Goal: Task Accomplishment & Management: Contribute content

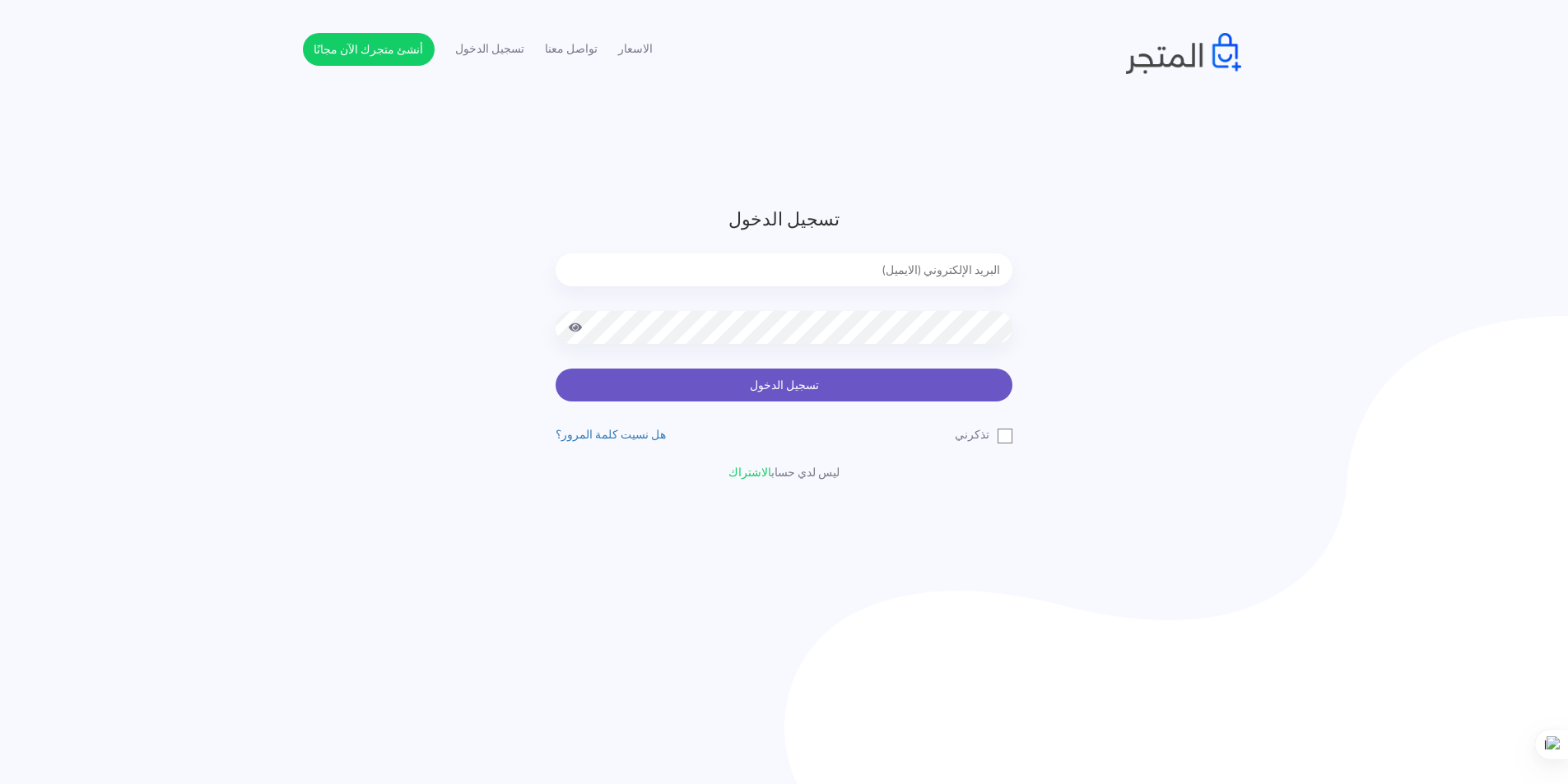
type input "[EMAIL_ADDRESS][DOMAIN_NAME]"
click at [796, 385] on button "تسجيل الدخول" at bounding box center [784, 385] width 457 height 33
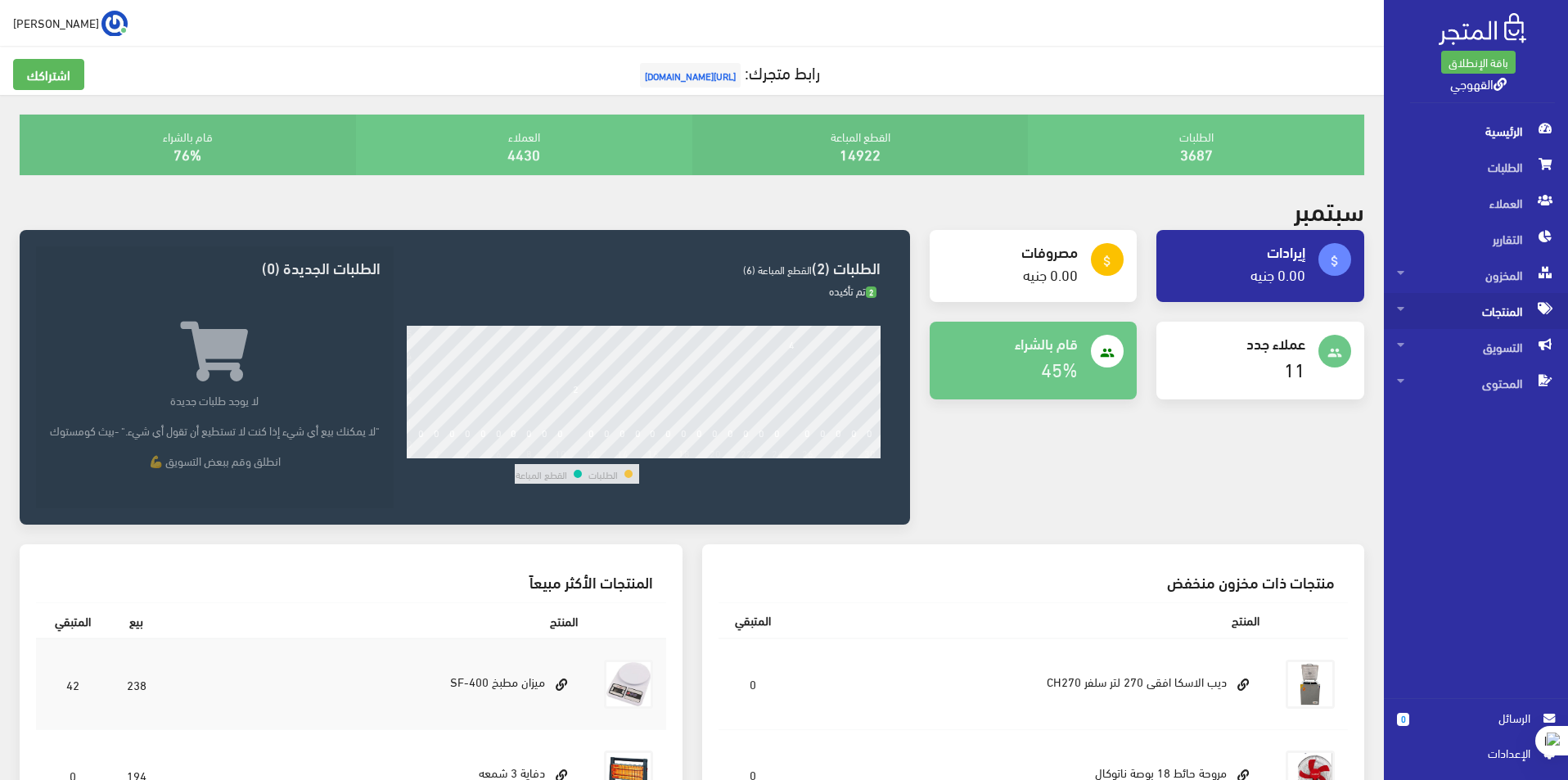
click at [1457, 317] on span "المنتجات" at bounding box center [1475, 311] width 158 height 36
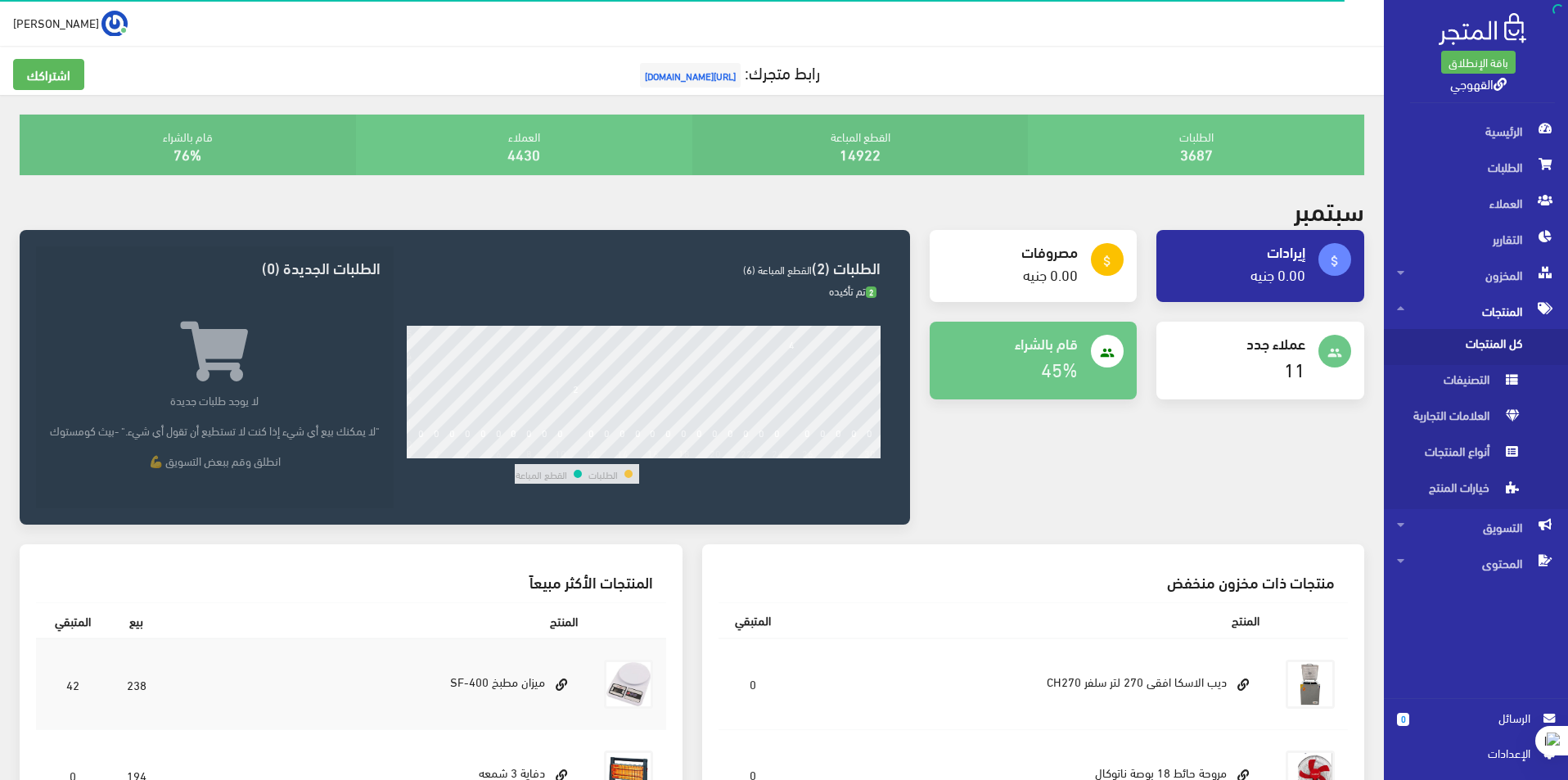
click at [1435, 355] on span "كل المنتجات" at bounding box center [1459, 346] width 125 height 36
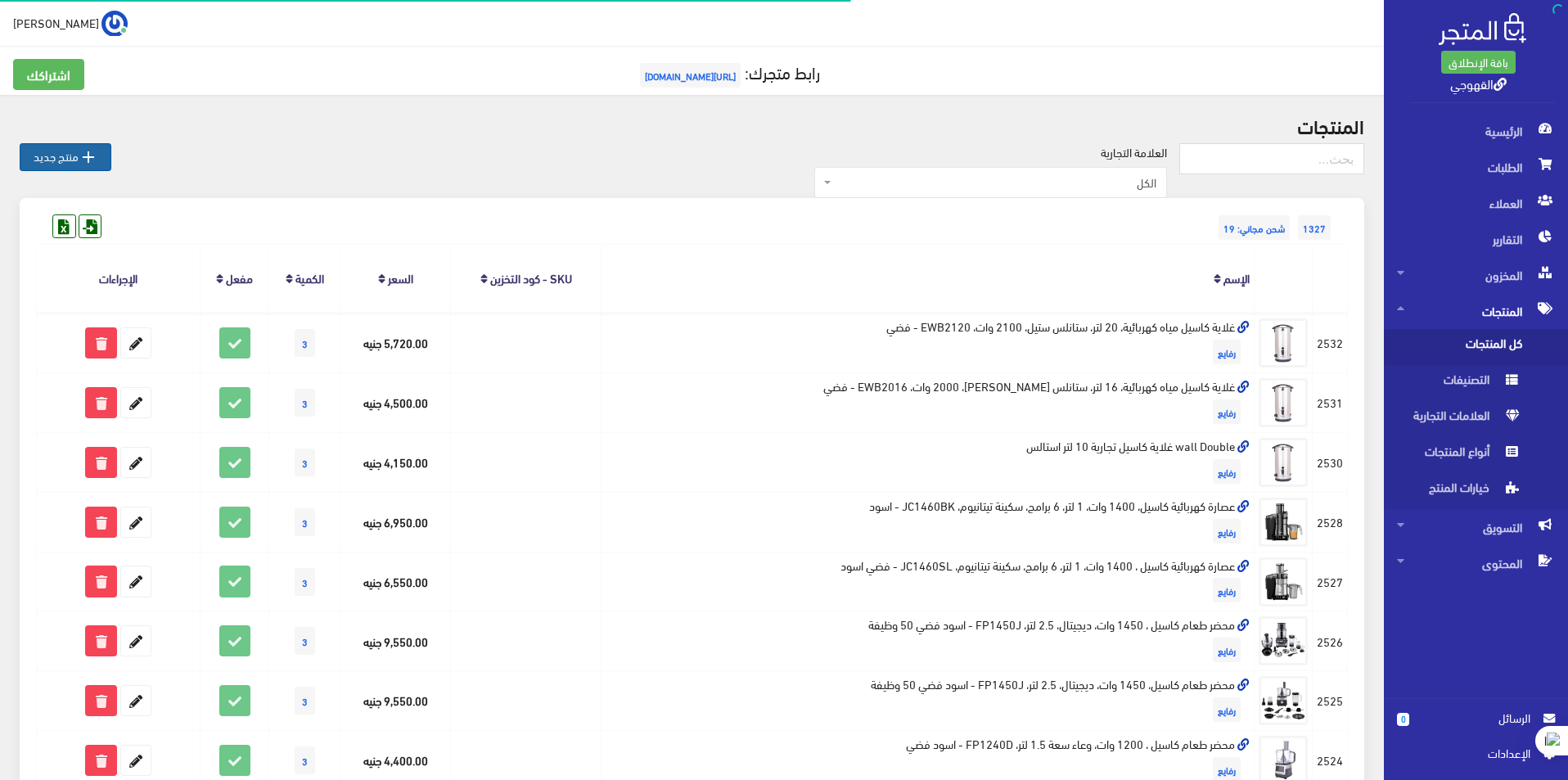
click at [86, 161] on icon "" at bounding box center [88, 157] width 19 height 19
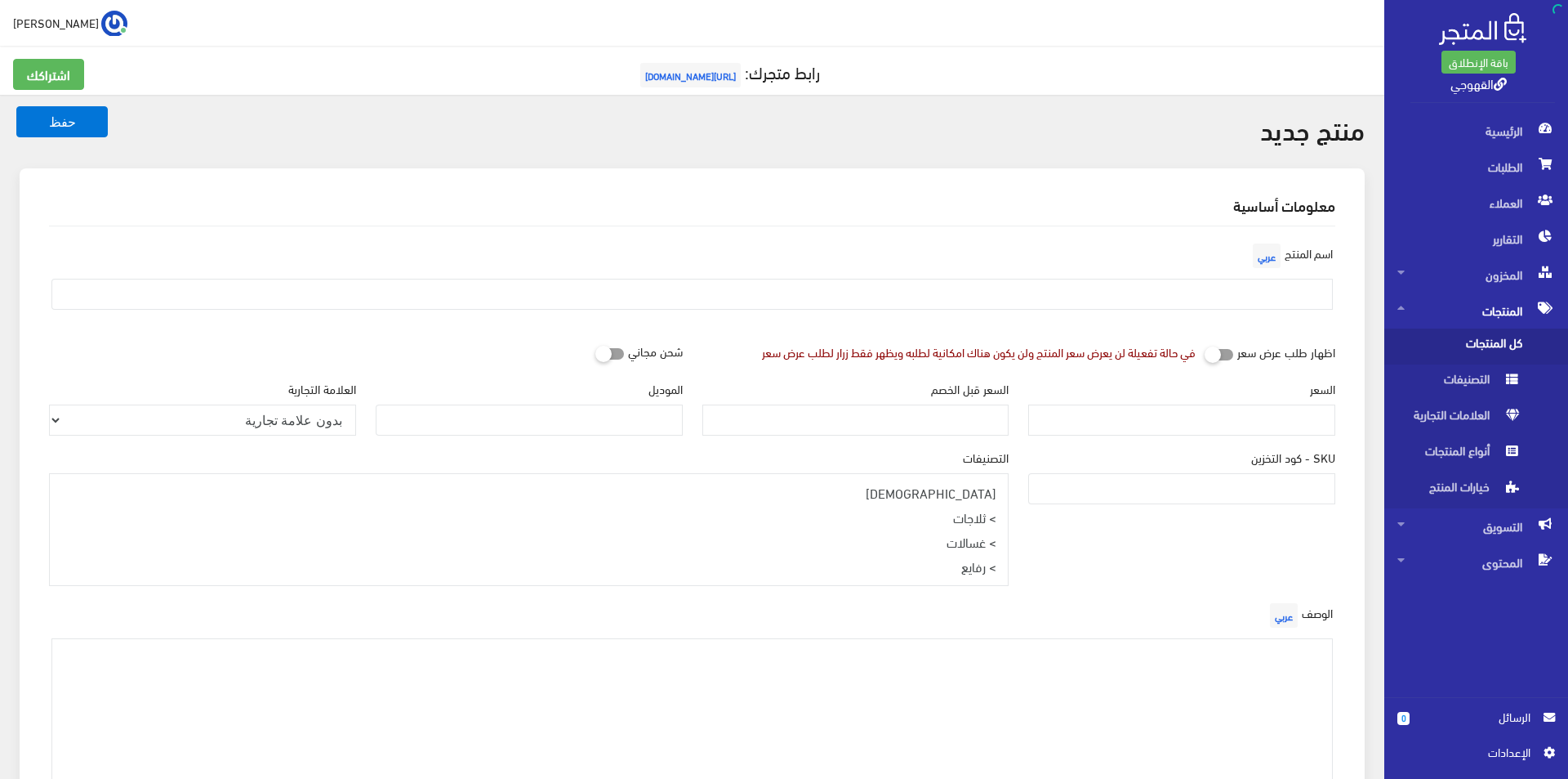
select select
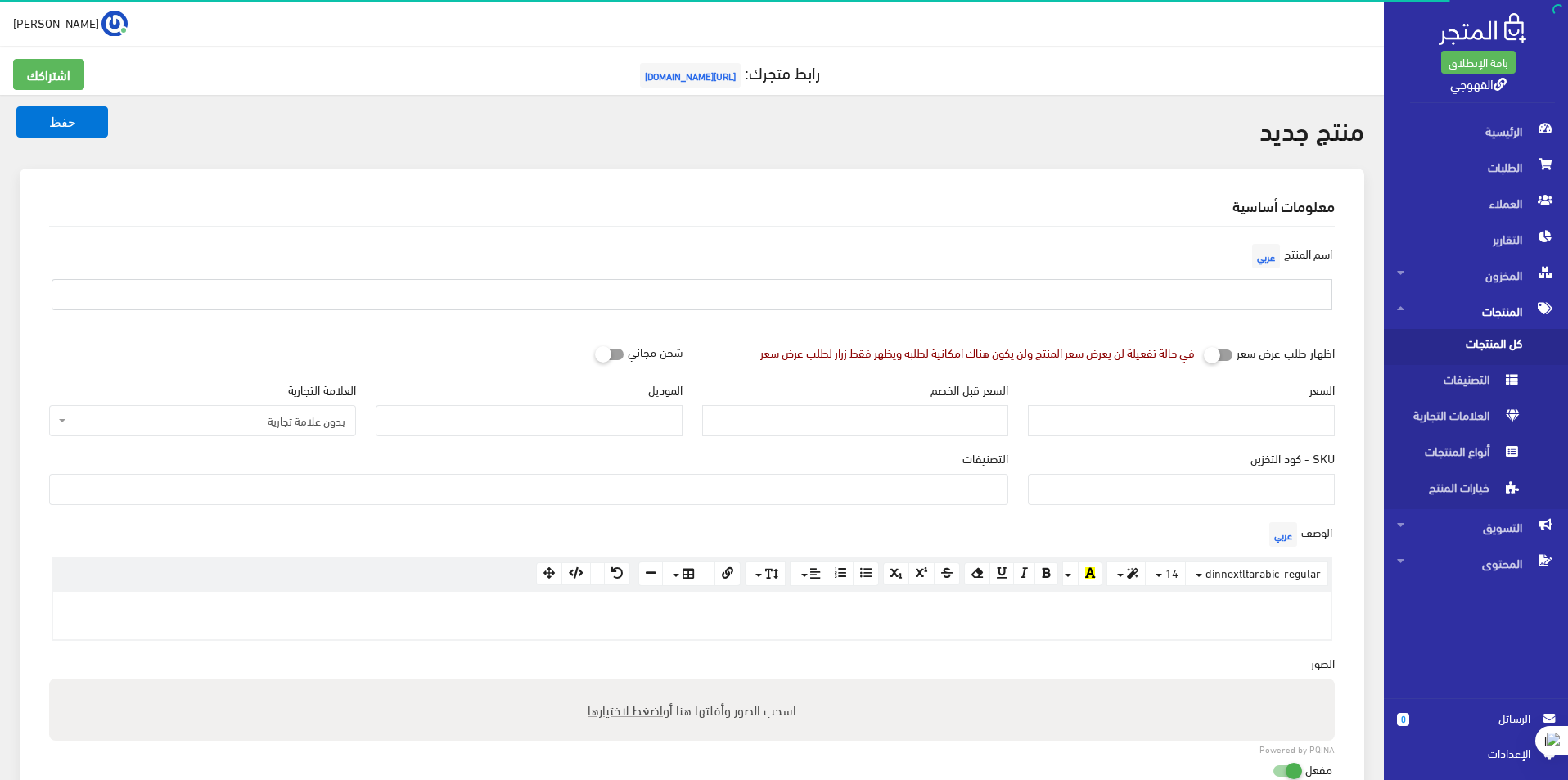
click at [1265, 310] on input "text" at bounding box center [691, 294] width 1280 height 31
paste input "سخان مياه كهربائي هيرو لايت سعة 50 لتر، قدرة 1500 وتط - موديل 945105408"
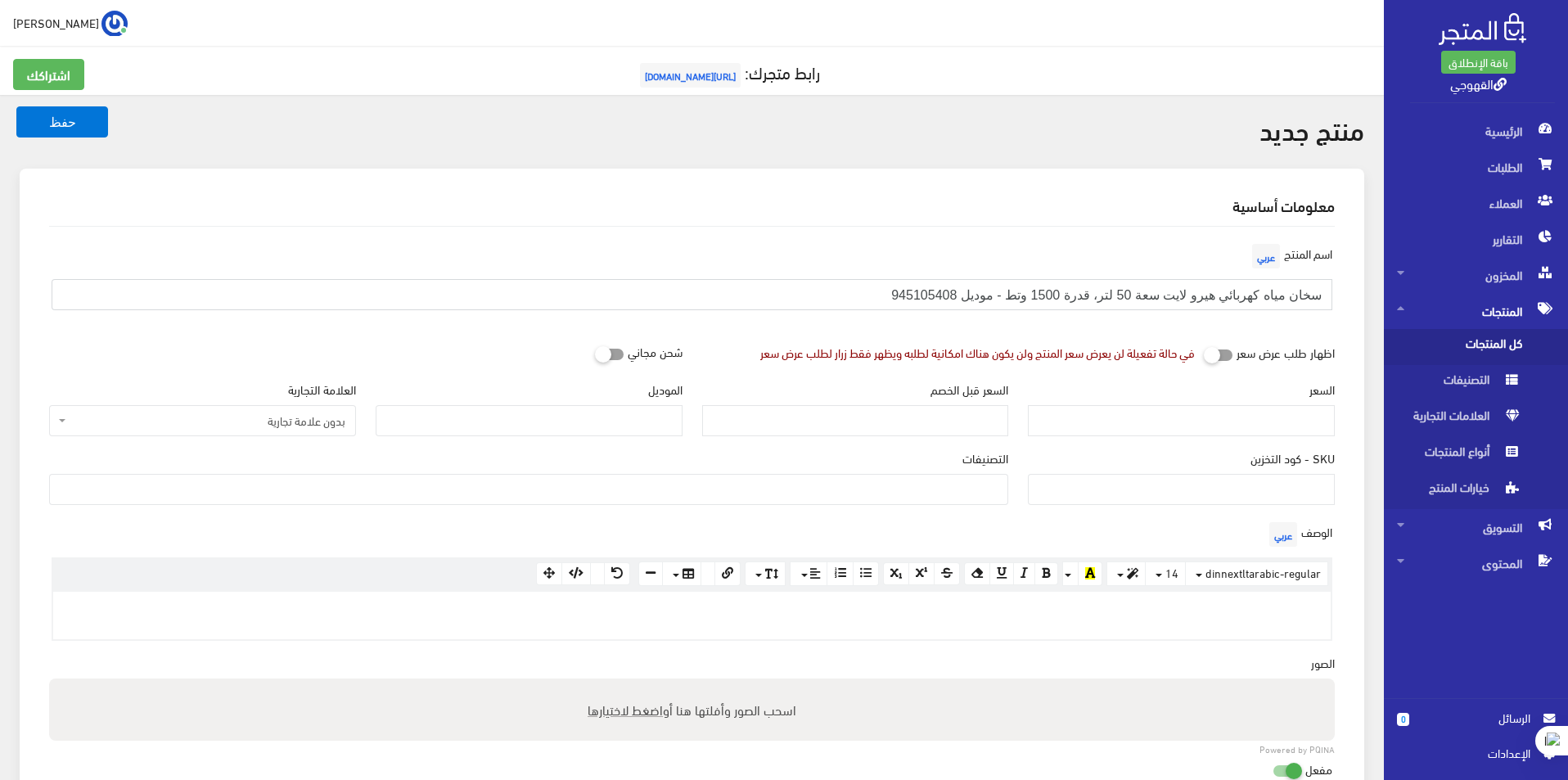
type input "سخان مياه كهربائي هيرو لايت سعة 50 لتر، قدرة 1500 وتط - موديل 945105408"
click at [1218, 428] on input "السعر" at bounding box center [1180, 421] width 307 height 31
type input "2900"
click at [967, 501] on span at bounding box center [529, 489] width 959 height 31
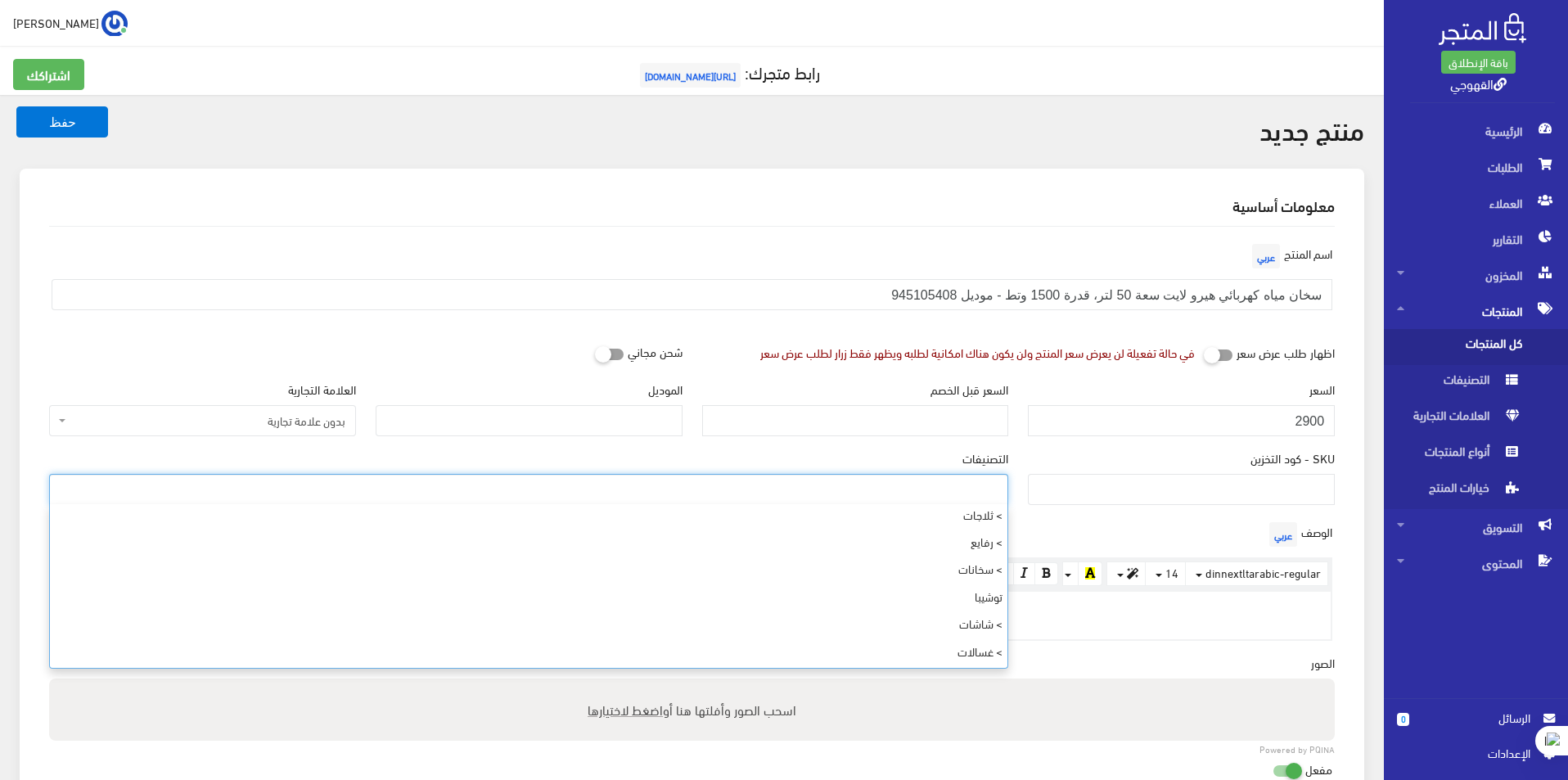
scroll to position [491, 0]
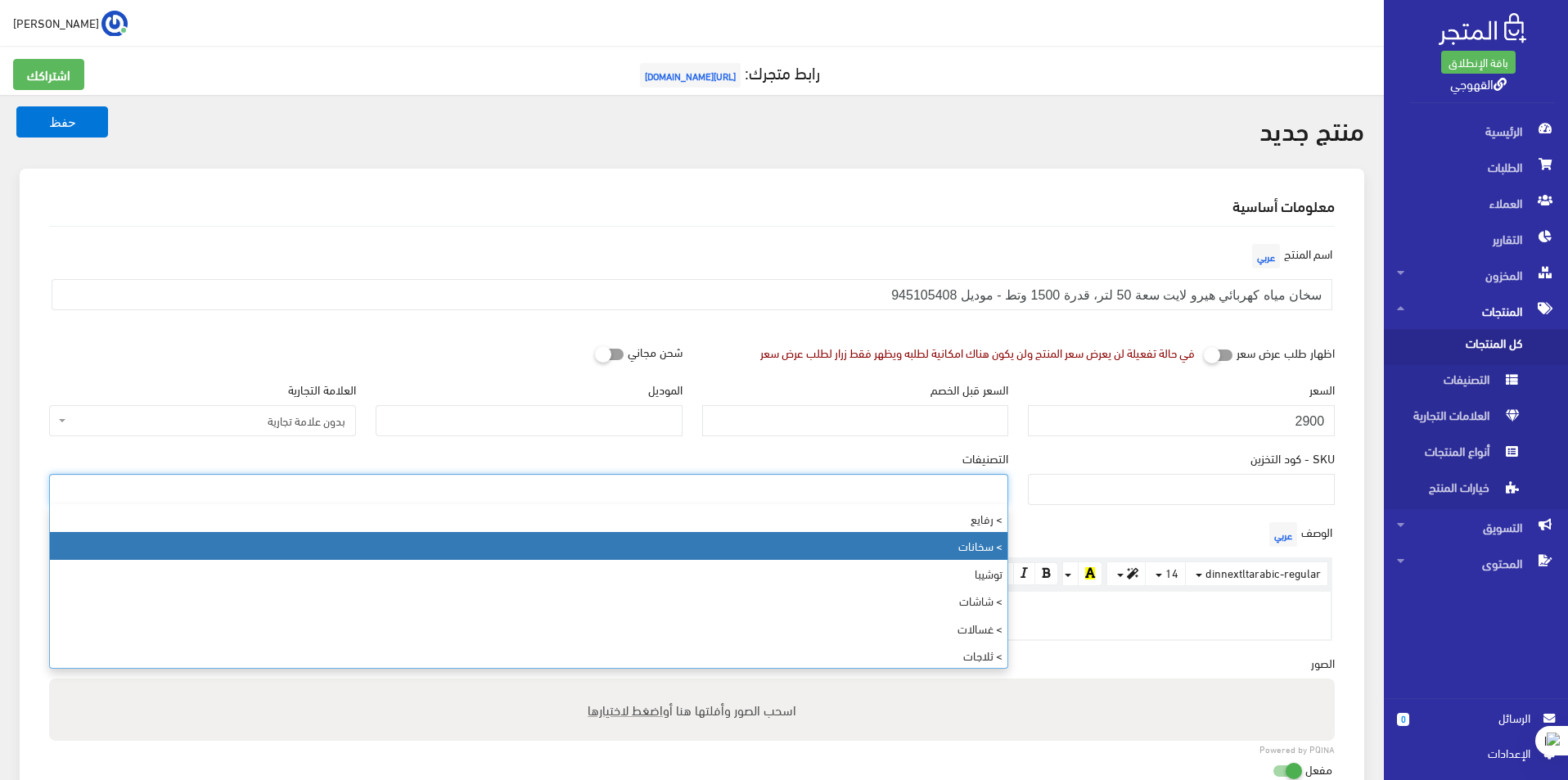
select select "153"
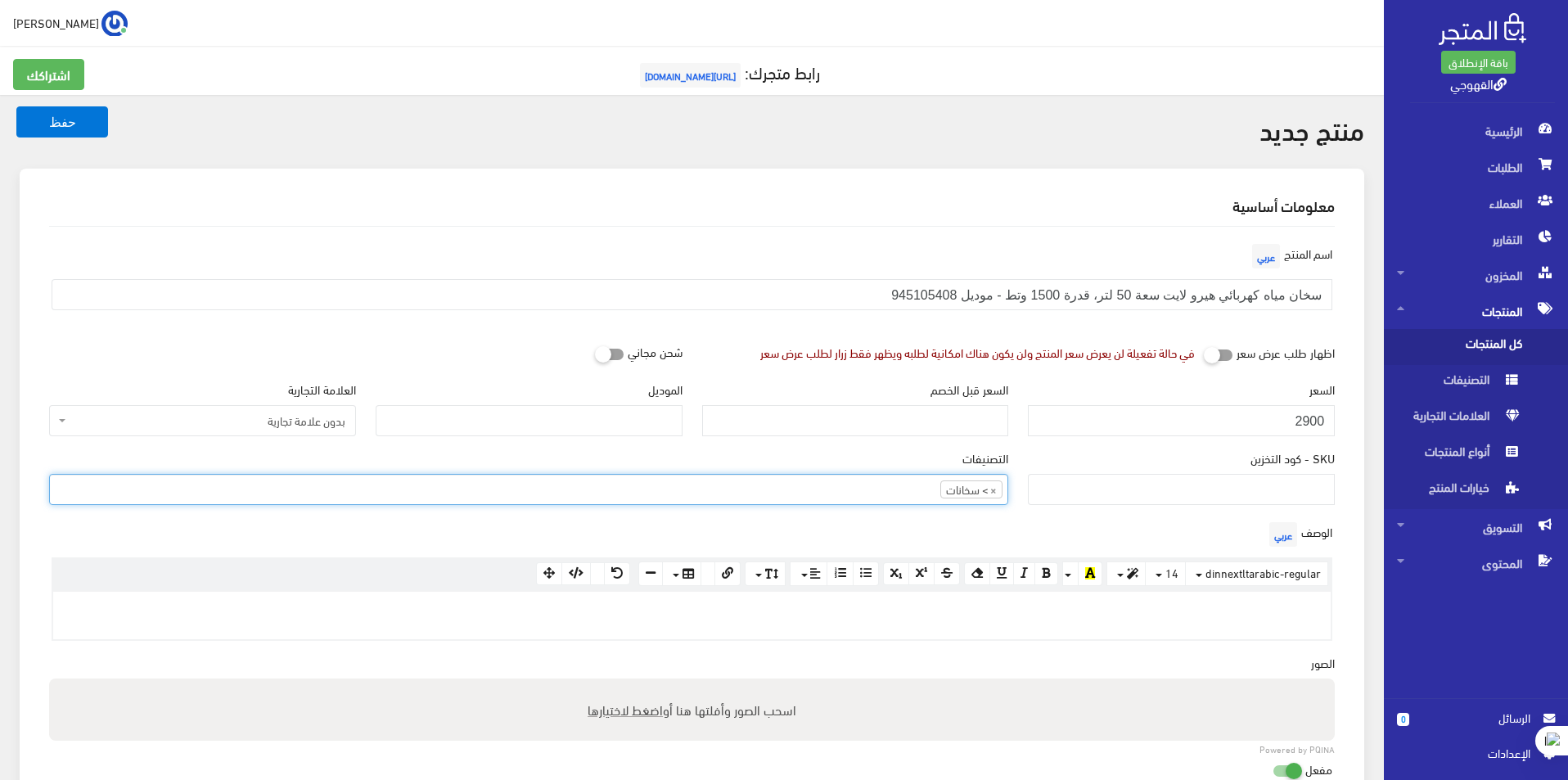
scroll to position [373, 0]
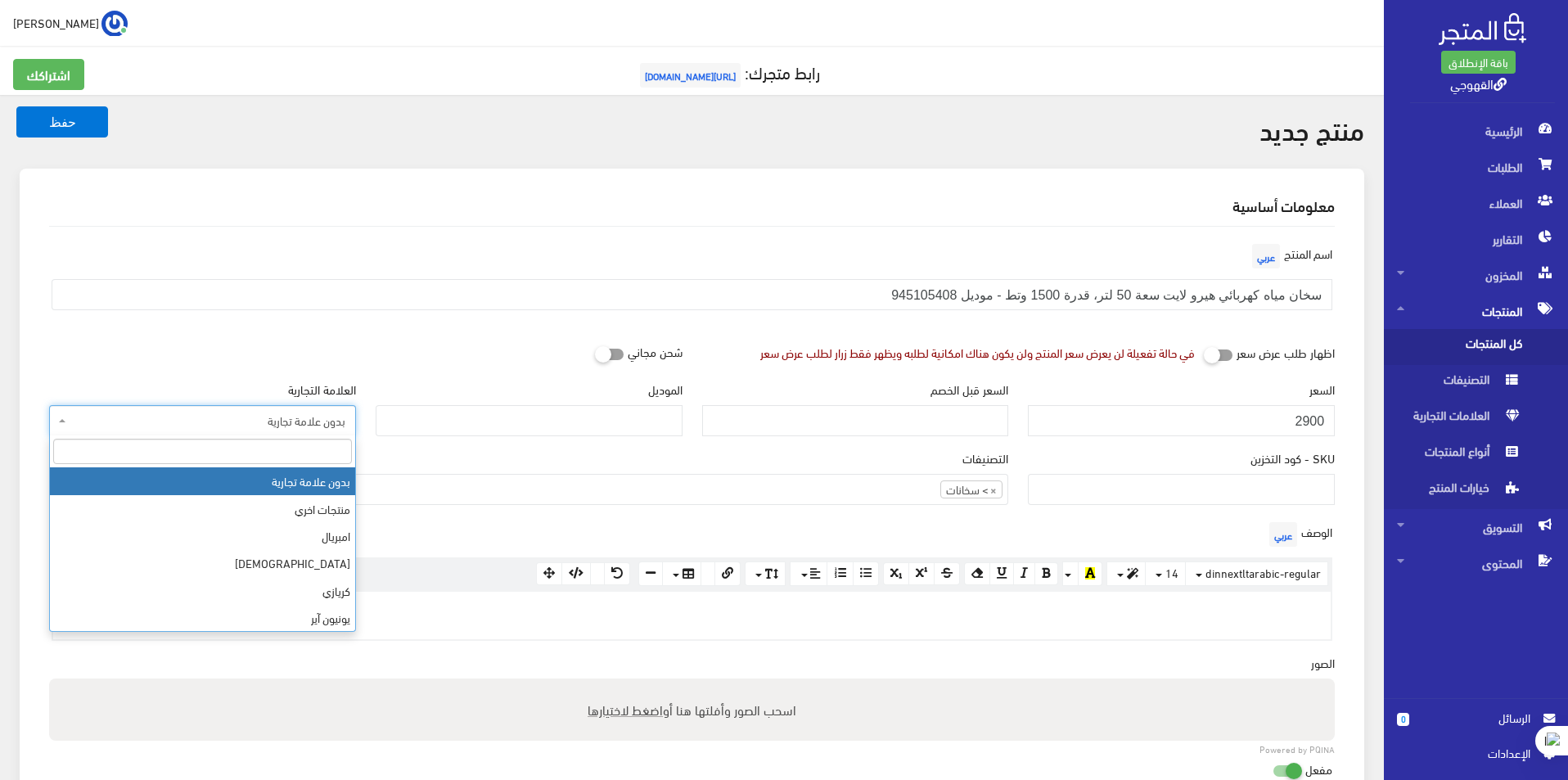
click at [269, 424] on span "بدون علامة تجارية" at bounding box center [207, 421] width 276 height 16
click at [295, 460] on input "search" at bounding box center [203, 452] width 299 height 26
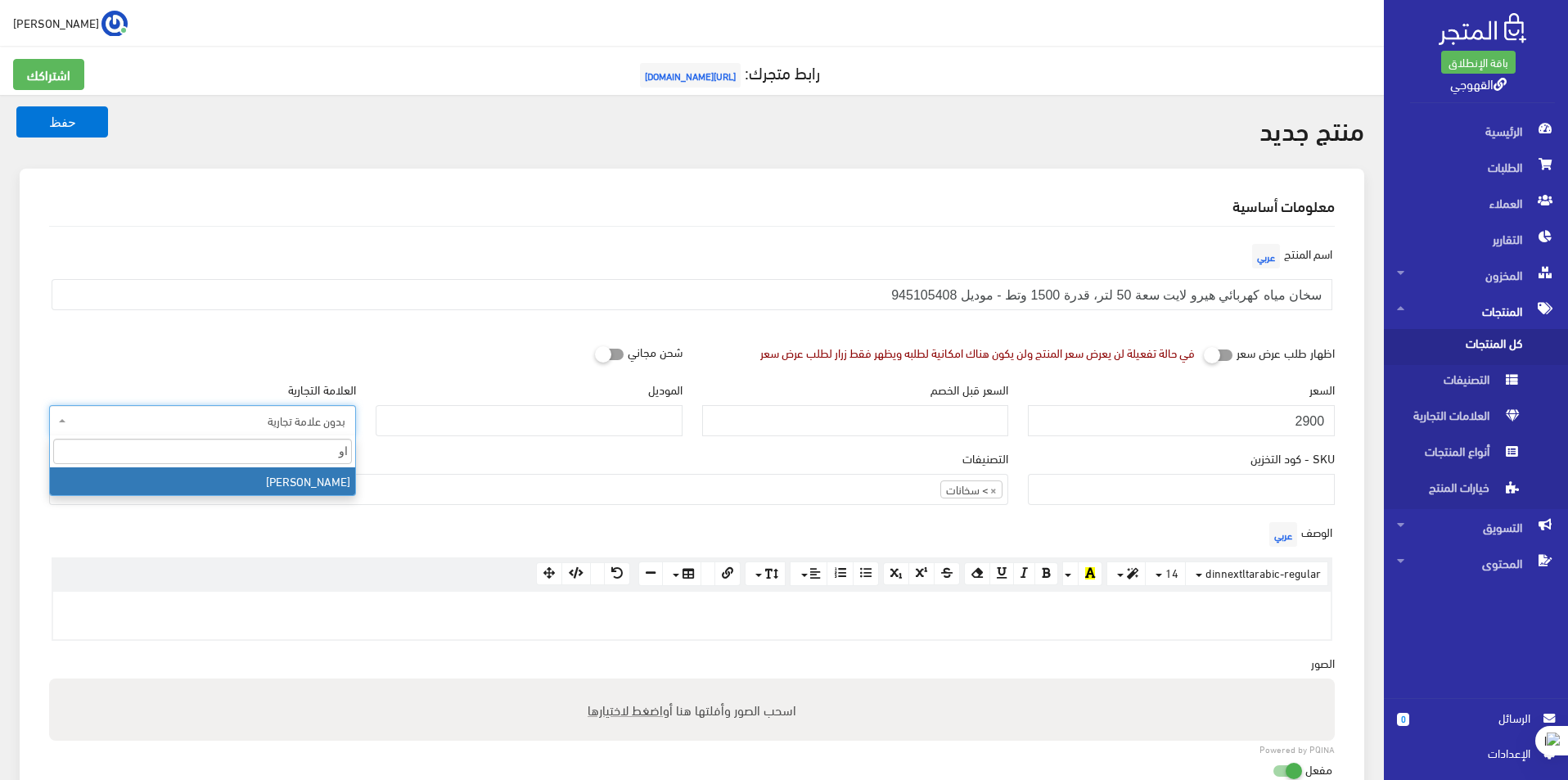
type input "ا"
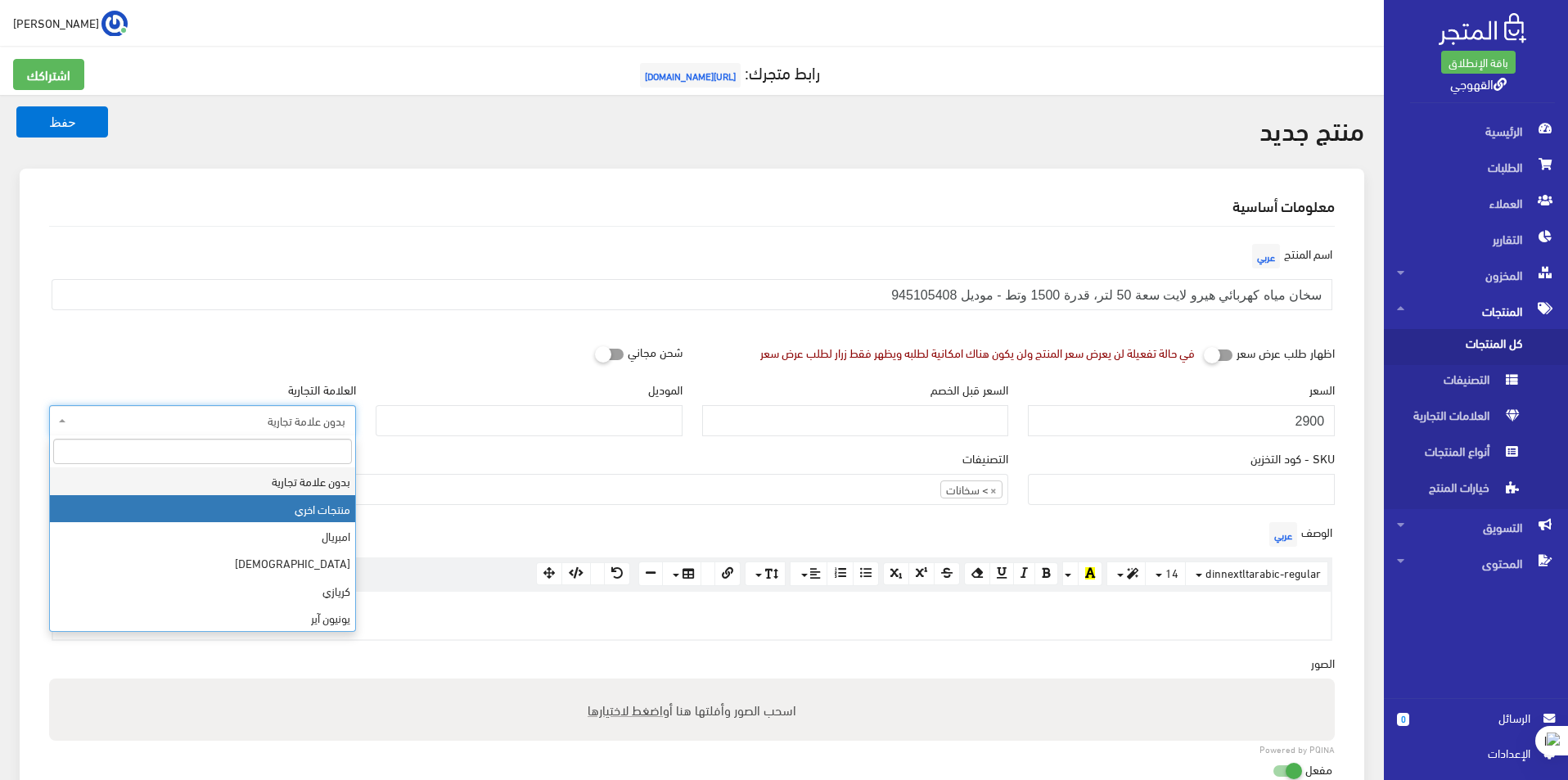
select select "26"
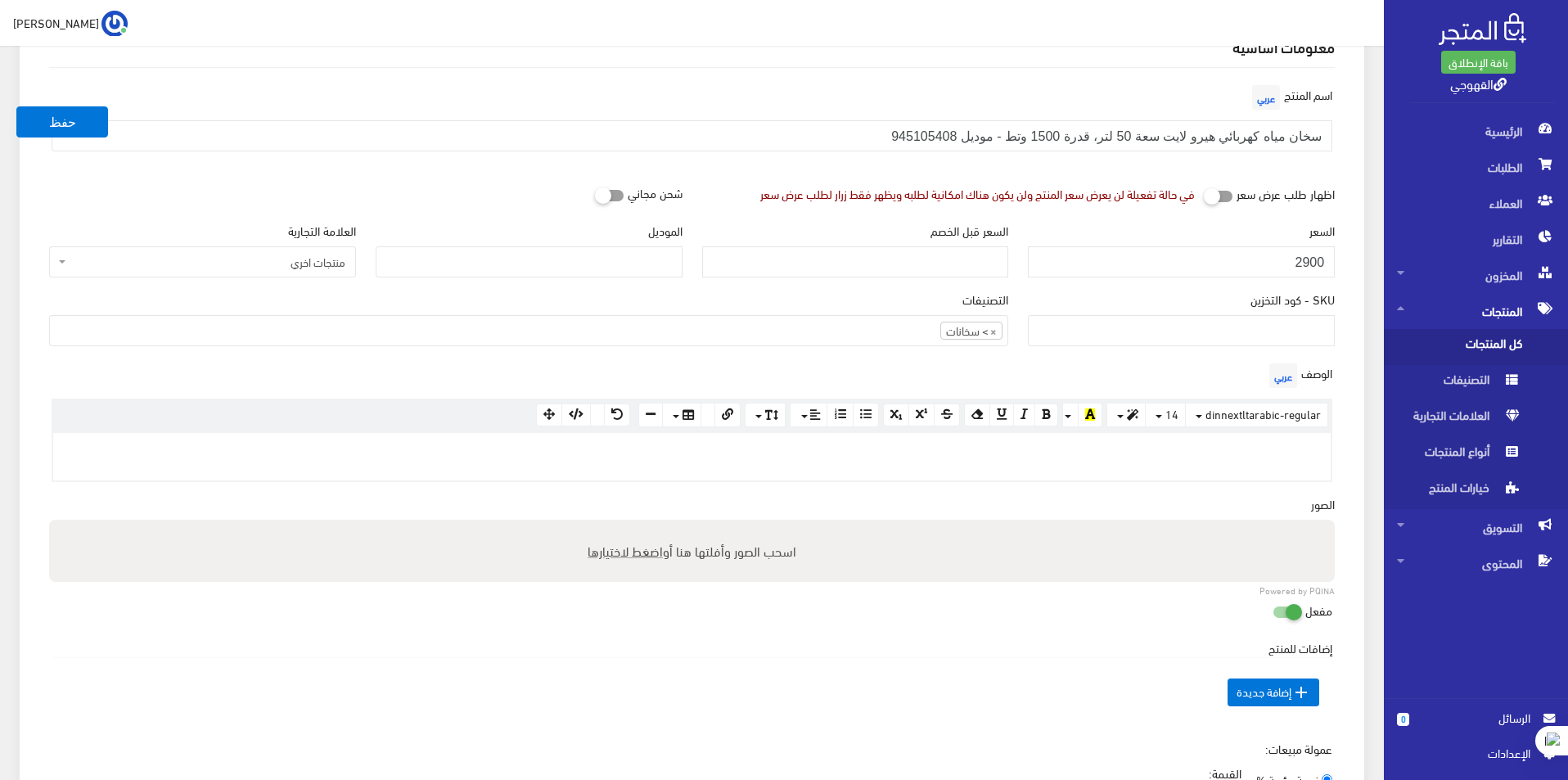
scroll to position [327, 0]
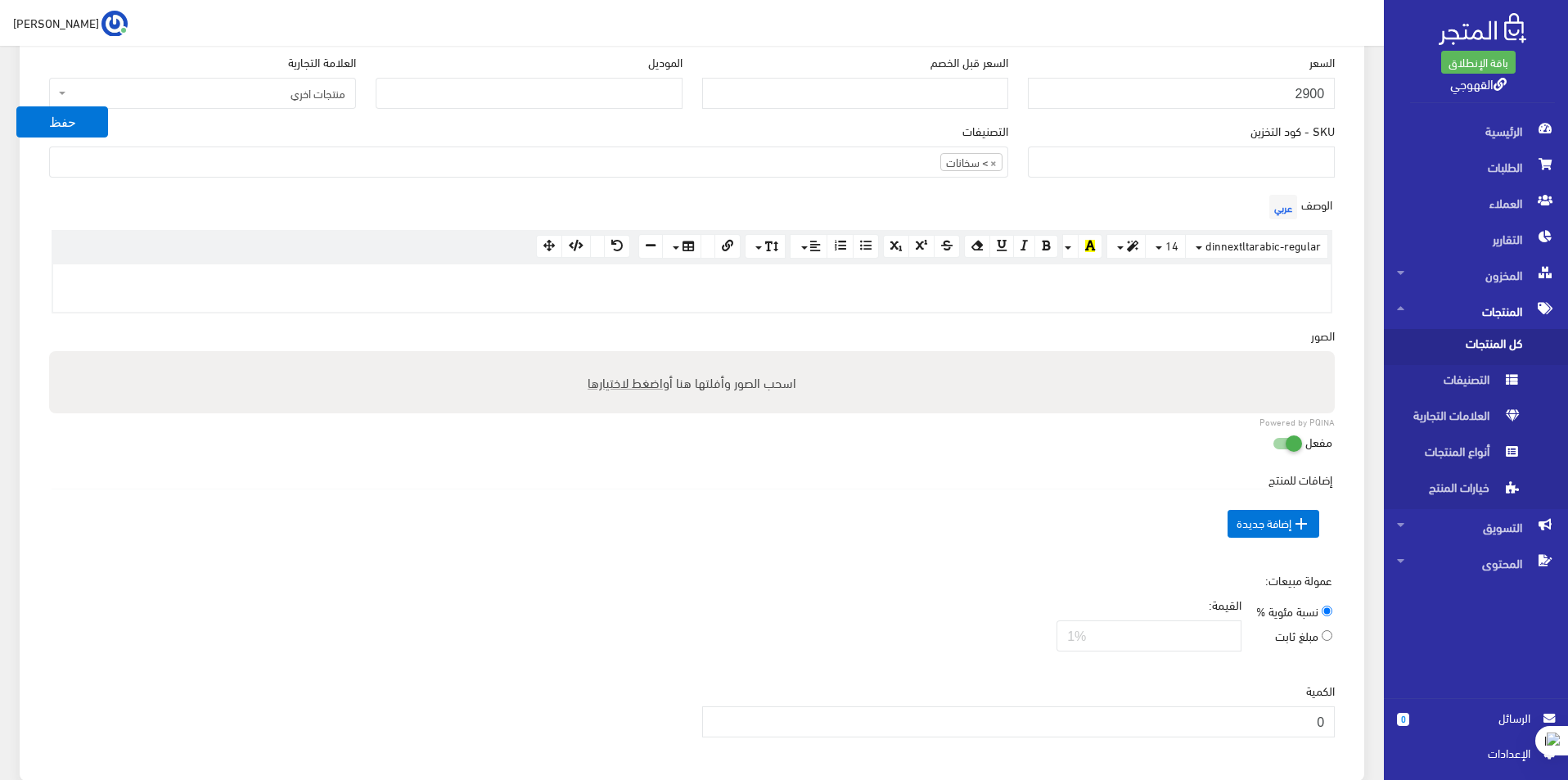
click at [627, 389] on span "اضغط لاختيارها" at bounding box center [625, 382] width 75 height 24
click at [627, 356] on input "اسحب الصور وأفلتها هنا أو اضغط لاختيارها" at bounding box center [692, 353] width 1286 height 5
type input "C:\fakepath\api677fcb359f8045799038151736428341828859087.jpg"
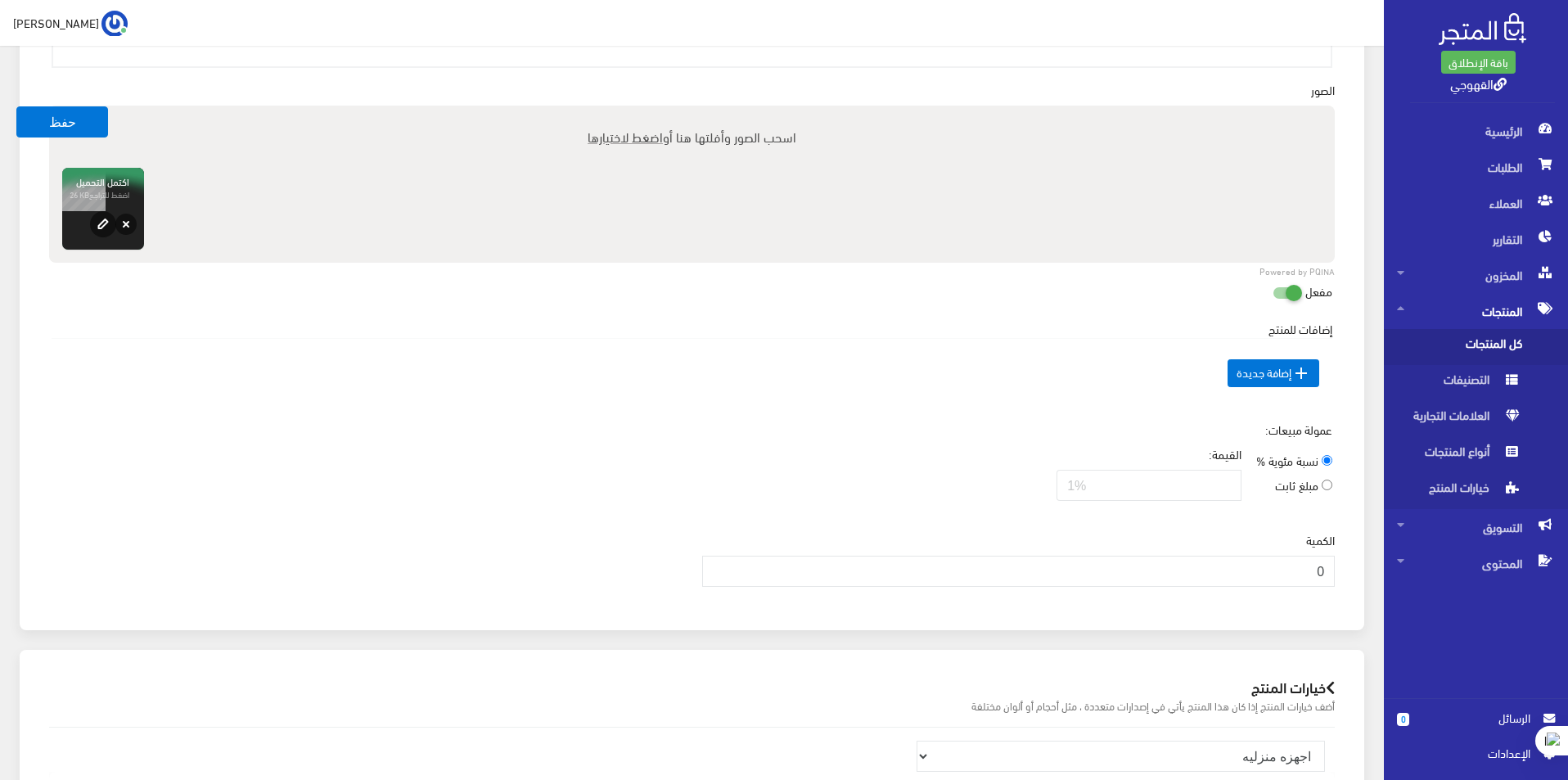
scroll to position [859, 0]
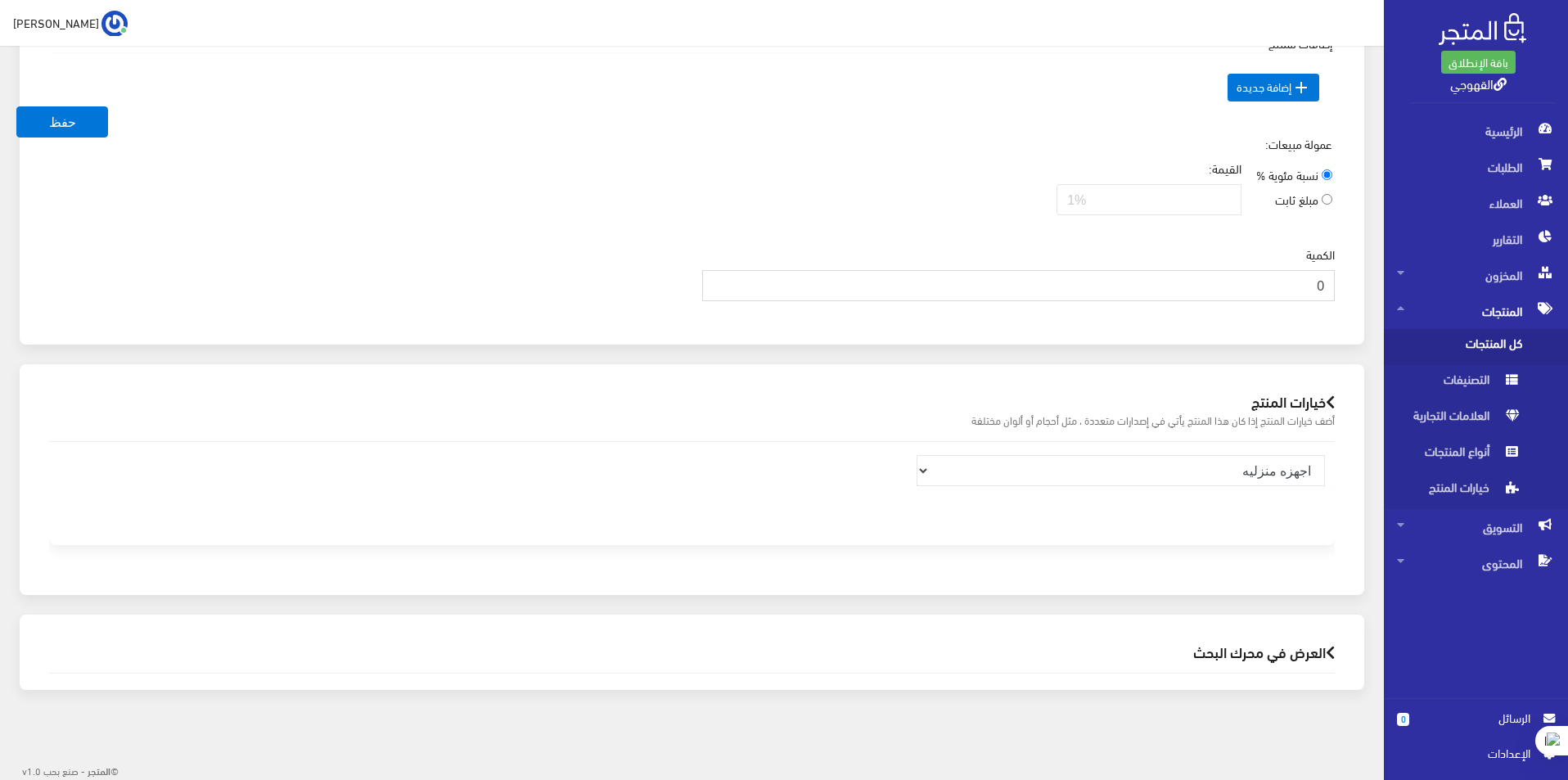
drag, startPoint x: 1271, startPoint y: 280, endPoint x: 1545, endPoint y: 294, distance: 274.4
type input "5"
click at [1298, 658] on h2 "العرض في محرك البحث" at bounding box center [692, 652] width 1286 height 16
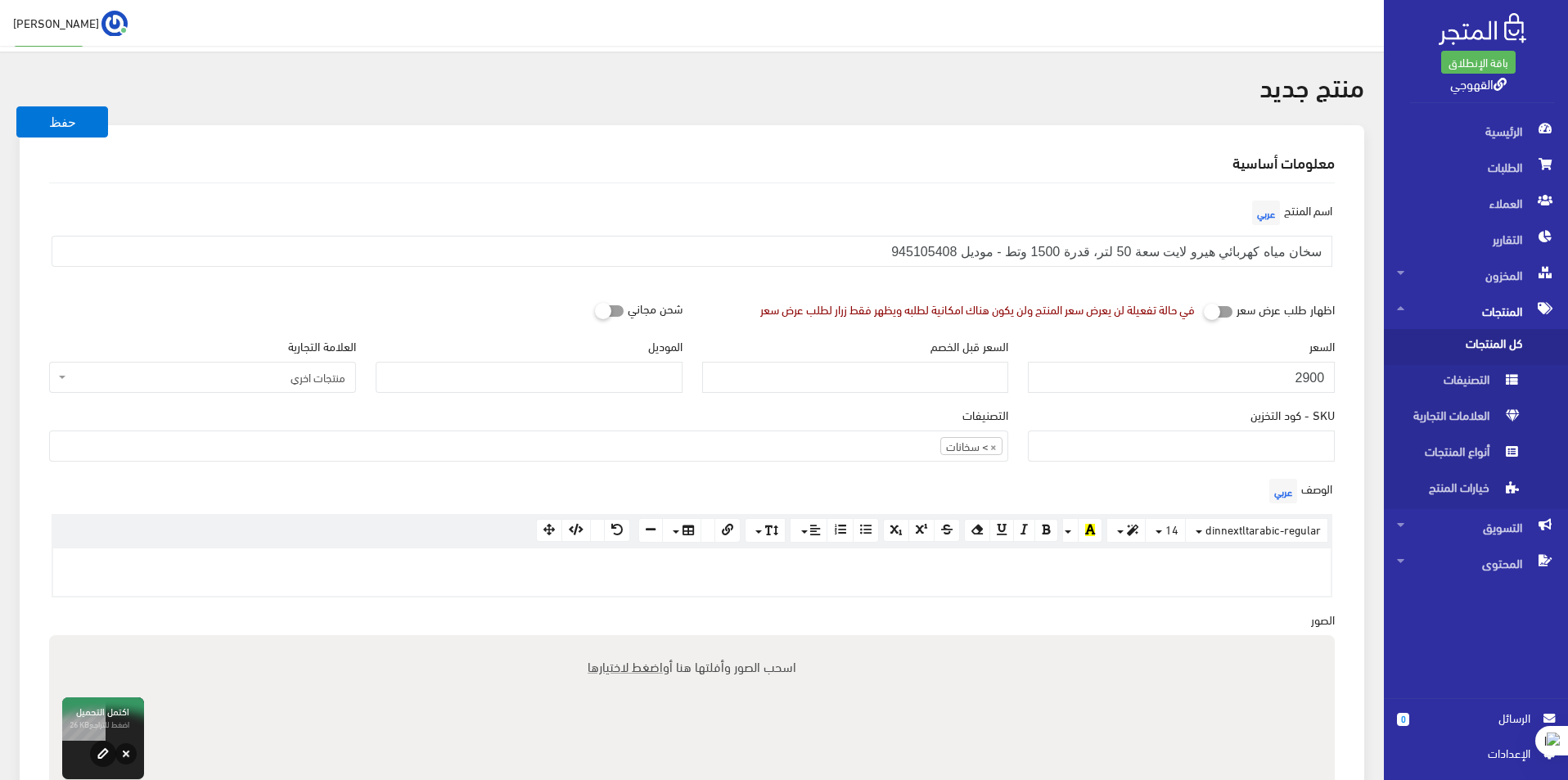
scroll to position [0, 0]
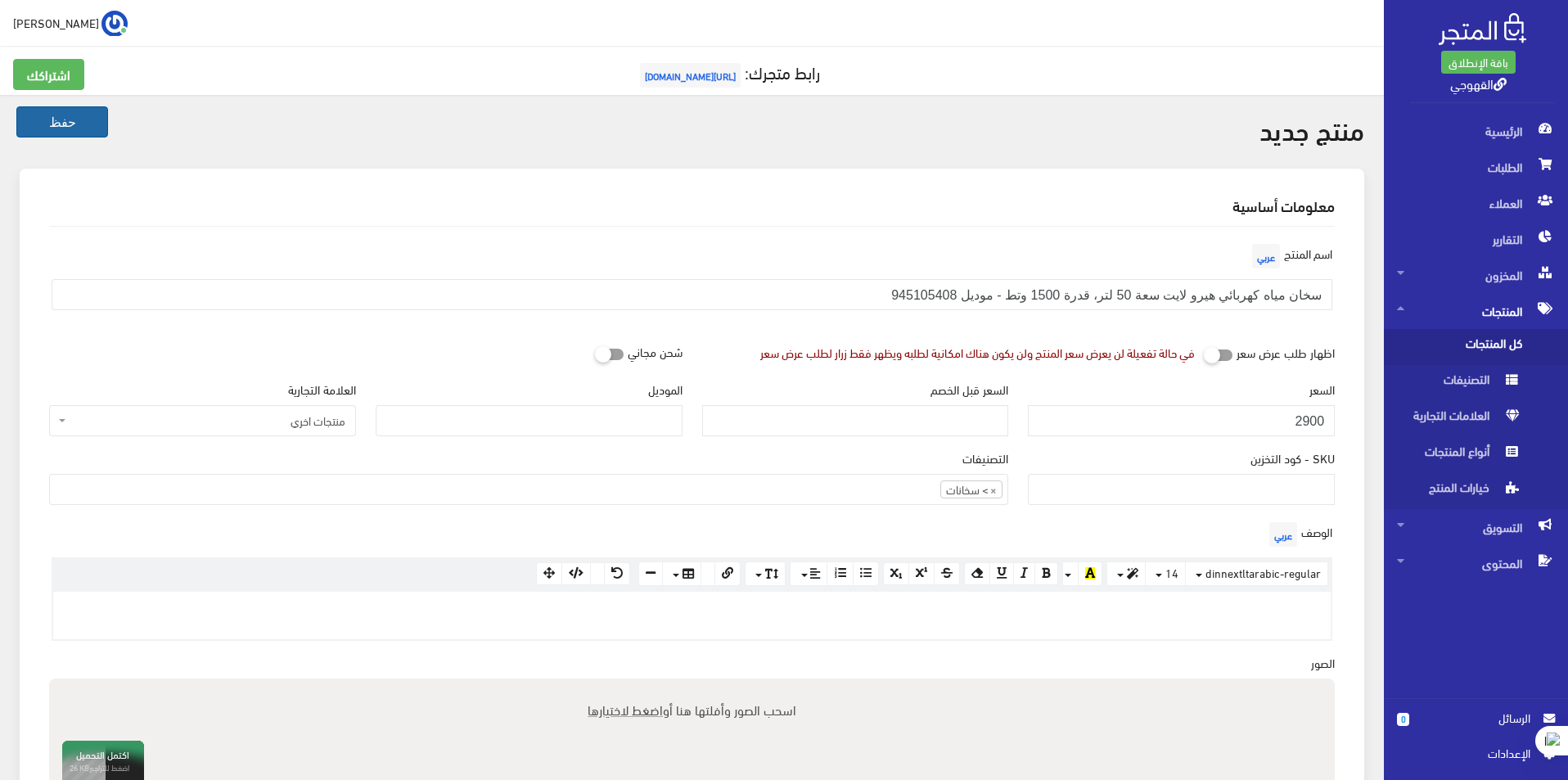
click at [42, 120] on button "حفظ" at bounding box center [62, 122] width 92 height 31
click at [35, 118] on button "حفظ" at bounding box center [62, 122] width 92 height 31
click at [82, 128] on button "حفظ" at bounding box center [62, 122] width 92 height 31
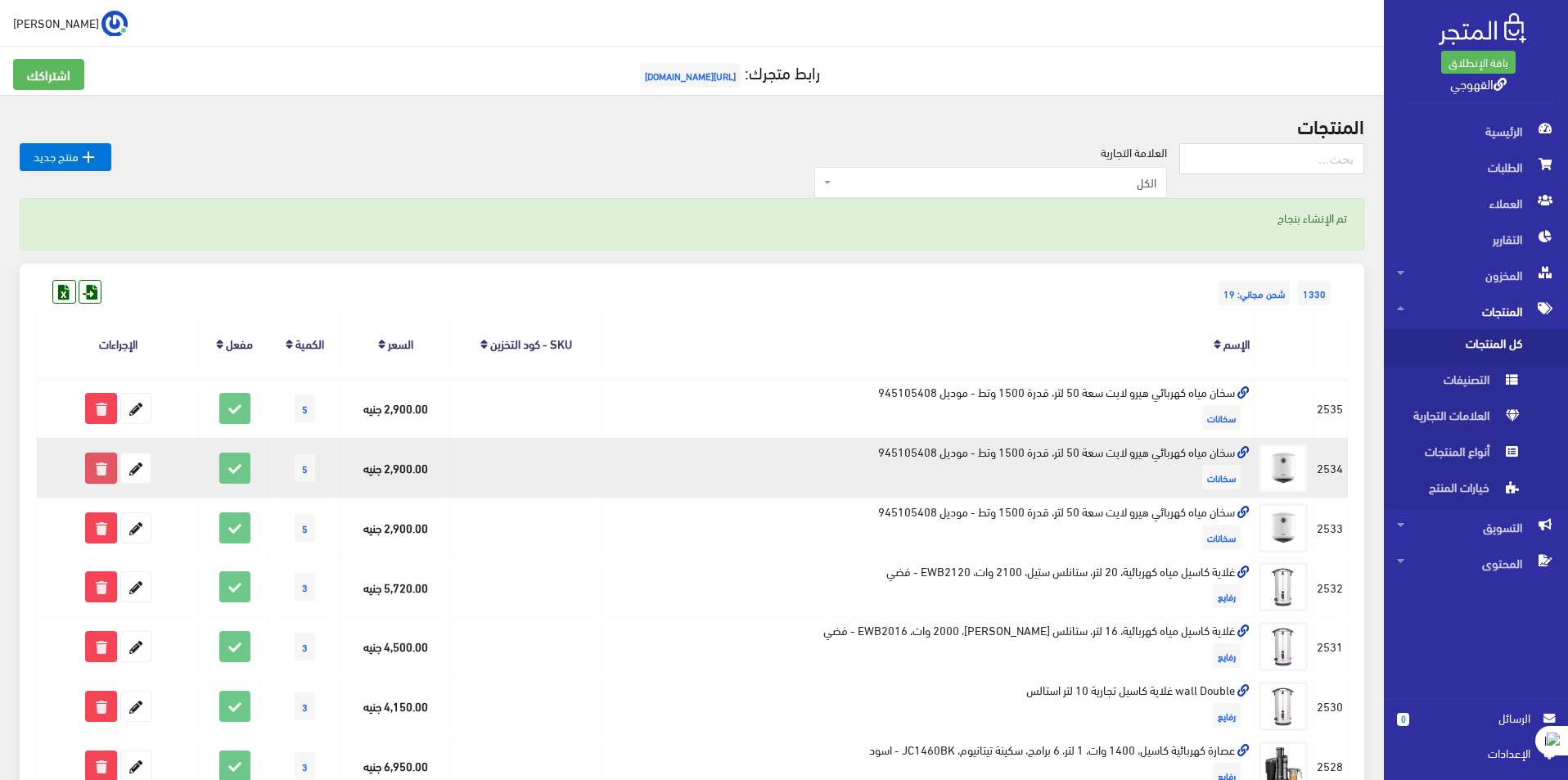
click at [110, 465] on icon at bounding box center [101, 468] width 29 height 29
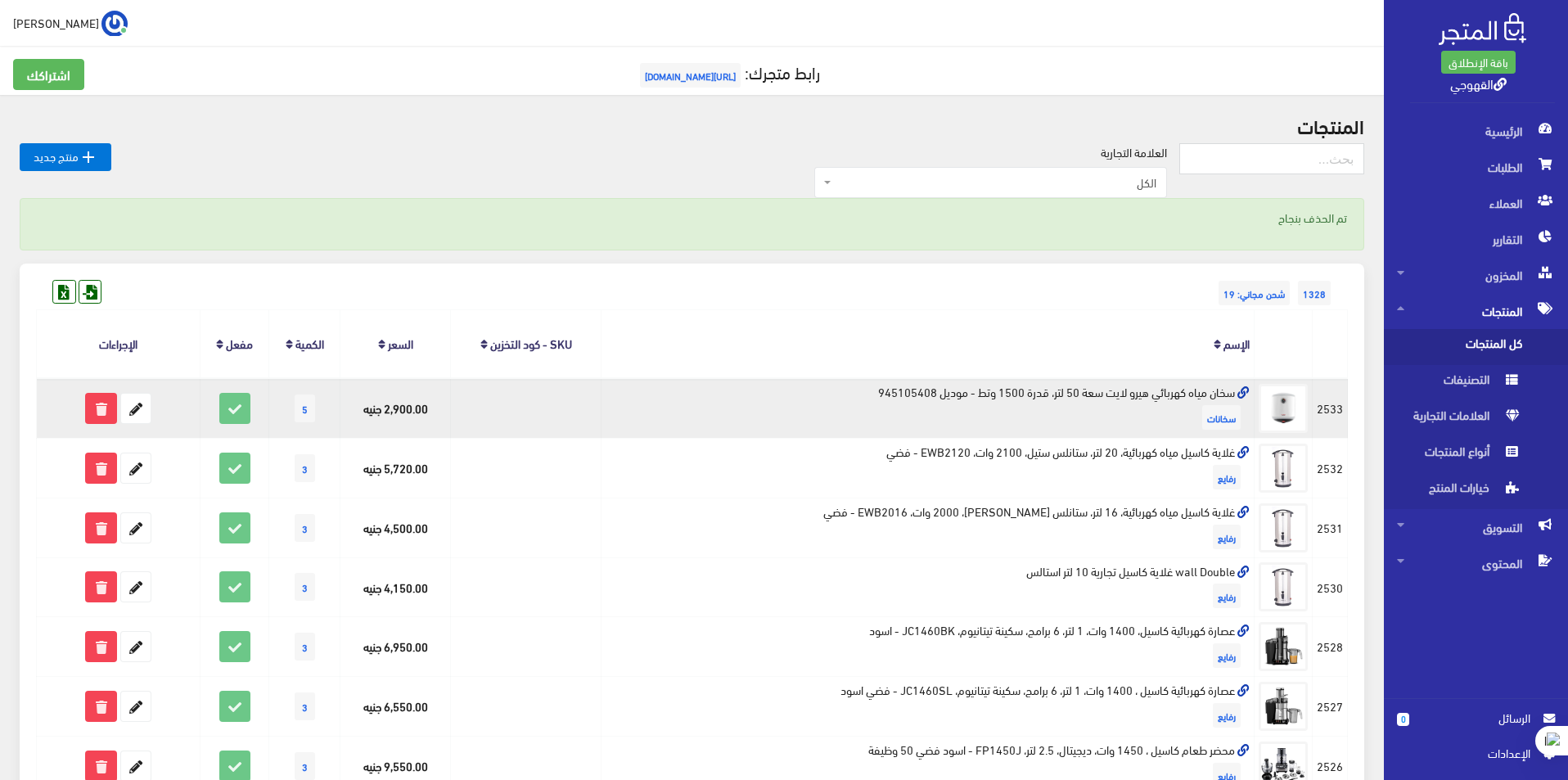
click at [1248, 391] on icon at bounding box center [1243, 392] width 12 height 12
